Goal: Information Seeking & Learning: Learn about a topic

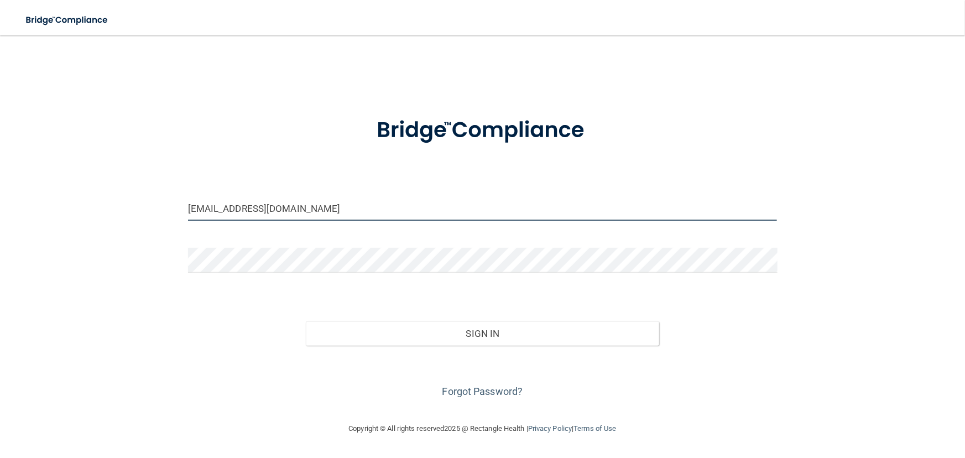
click at [291, 211] on input "jmowbray+admin@rectanglehealth.com" at bounding box center [482, 208] width 589 height 25
type input "[EMAIL_ADDRESS][DOMAIN_NAME]"
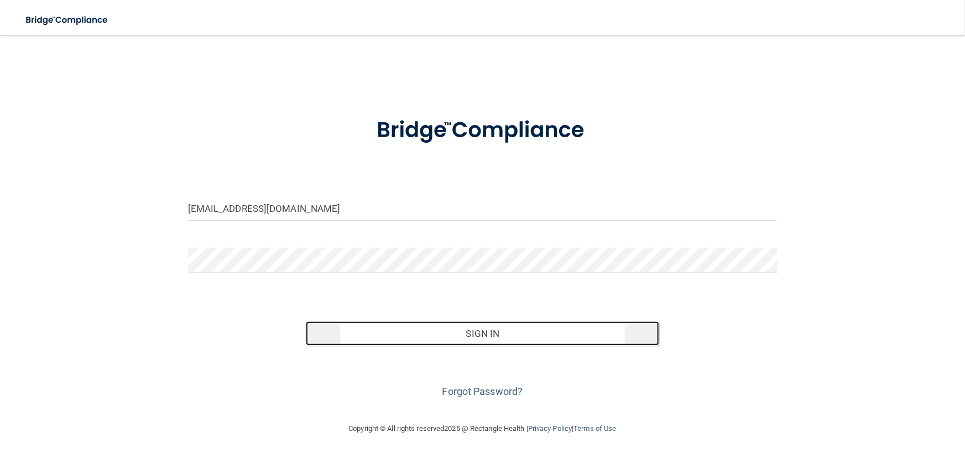
click at [465, 339] on button "Sign In" at bounding box center [482, 333] width 353 height 24
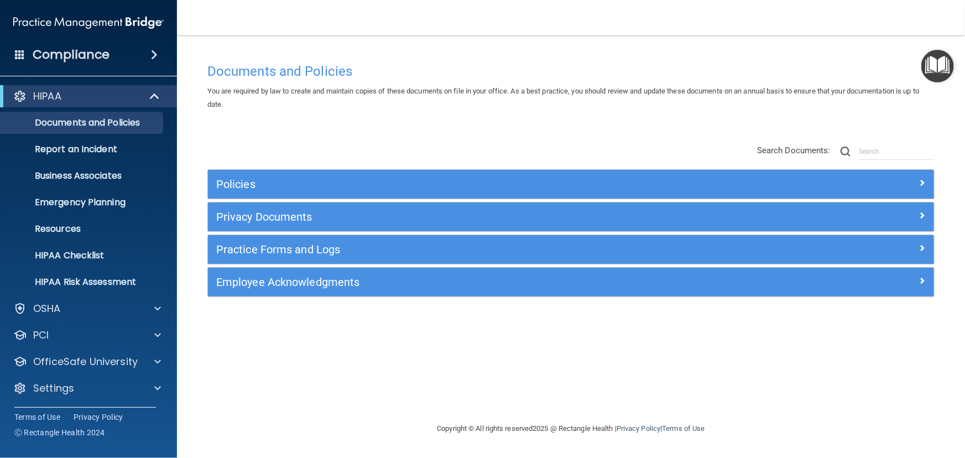
click at [946, 77] on img "Open Resource Center" at bounding box center [937, 66] width 33 height 33
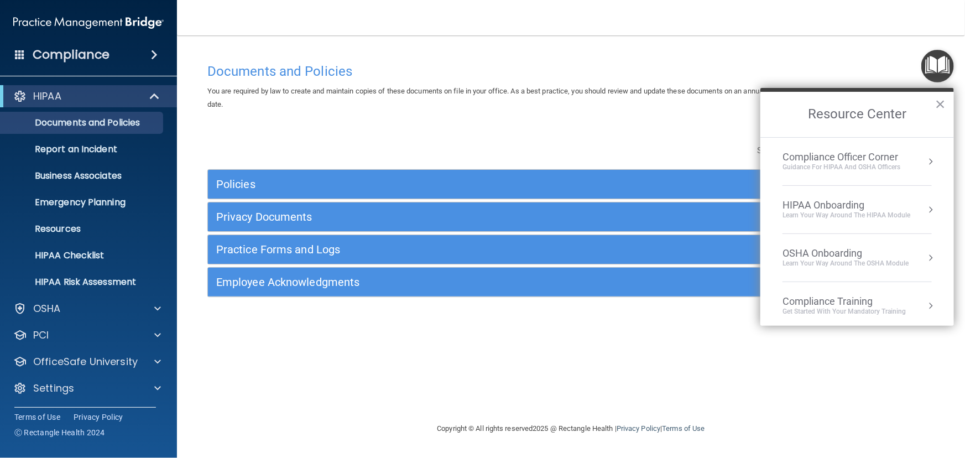
click at [872, 165] on div "Guidance for HIPAA and OSHA Officers" at bounding box center [841, 167] width 118 height 9
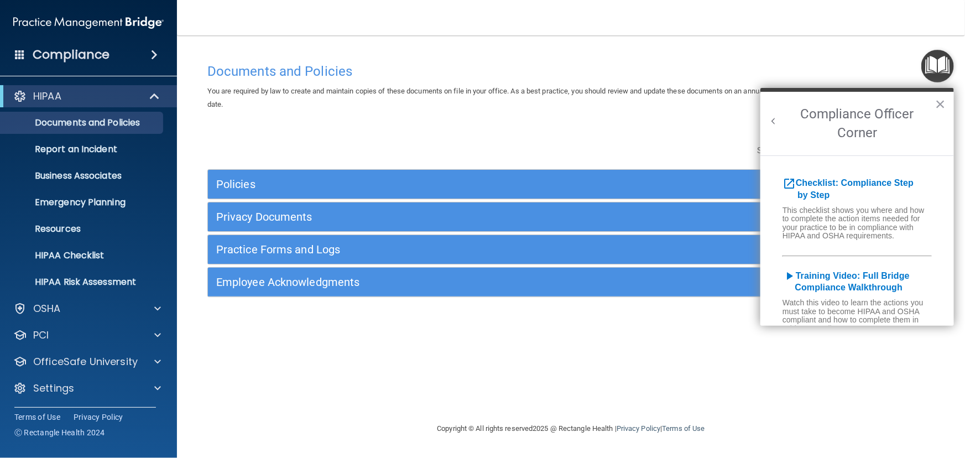
click at [769, 117] on button "Back to Resource Center Home" at bounding box center [773, 121] width 11 height 11
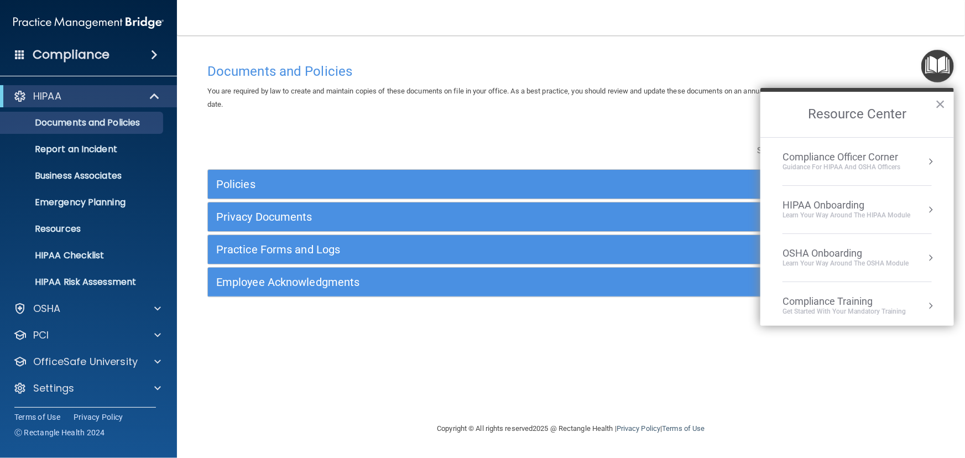
click at [884, 213] on div "Learn Your Way around the HIPAA module" at bounding box center [846, 215] width 128 height 9
click at [939, 65] on img "Open Resource Center" at bounding box center [937, 66] width 33 height 33
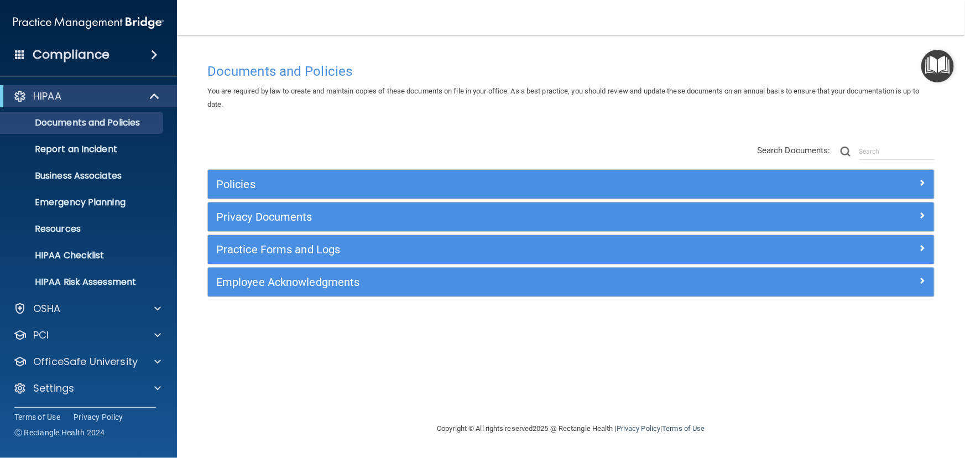
click at [939, 65] on img "Open Resource Center" at bounding box center [937, 66] width 33 height 33
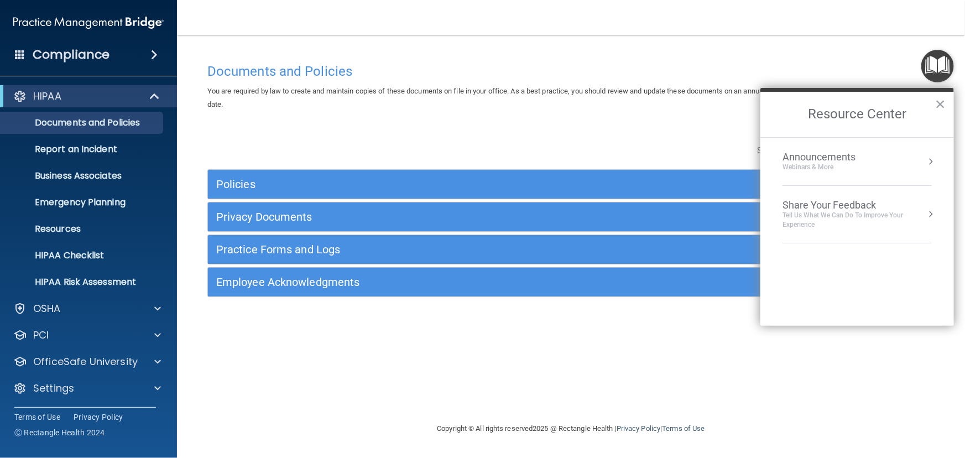
click at [875, 156] on div "Announcements" at bounding box center [829, 157] width 95 height 12
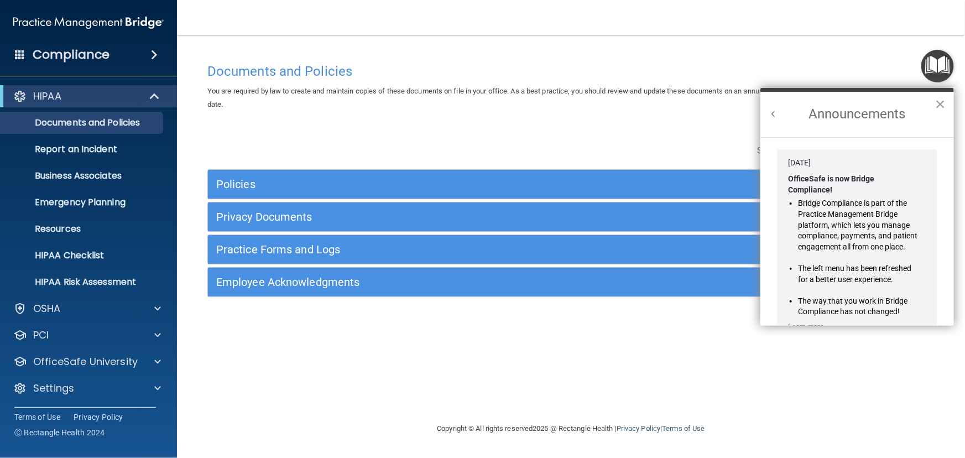
click at [775, 112] on button "Back to Resource Center Home" at bounding box center [773, 113] width 11 height 11
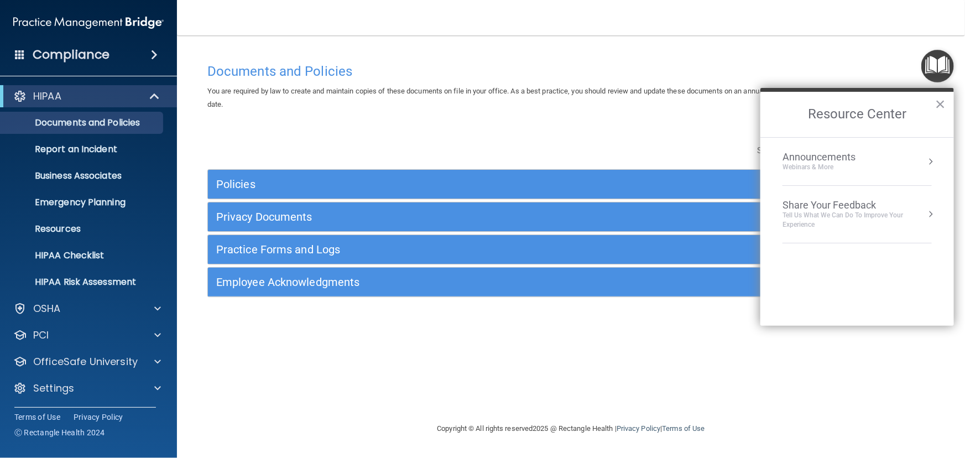
click at [822, 190] on li "Share Your Feedback Tell Us What We Can Do to Improve Your Experience" at bounding box center [856, 215] width 149 height 58
click at [773, 111] on button "Back to Resource Center Home" at bounding box center [773, 113] width 11 height 11
click at [934, 96] on h2 "Resource Center" at bounding box center [857, 114] width 194 height 45
click at [939, 100] on button "×" at bounding box center [940, 104] width 11 height 18
